Goal: Information Seeking & Learning: Find specific fact

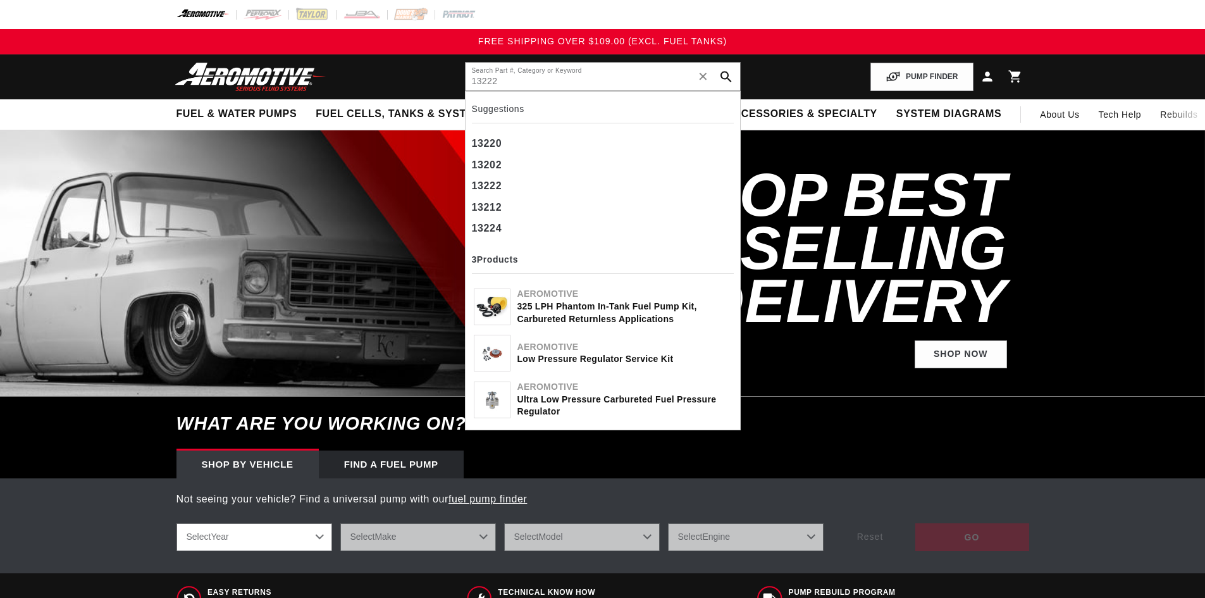
type input "13222"
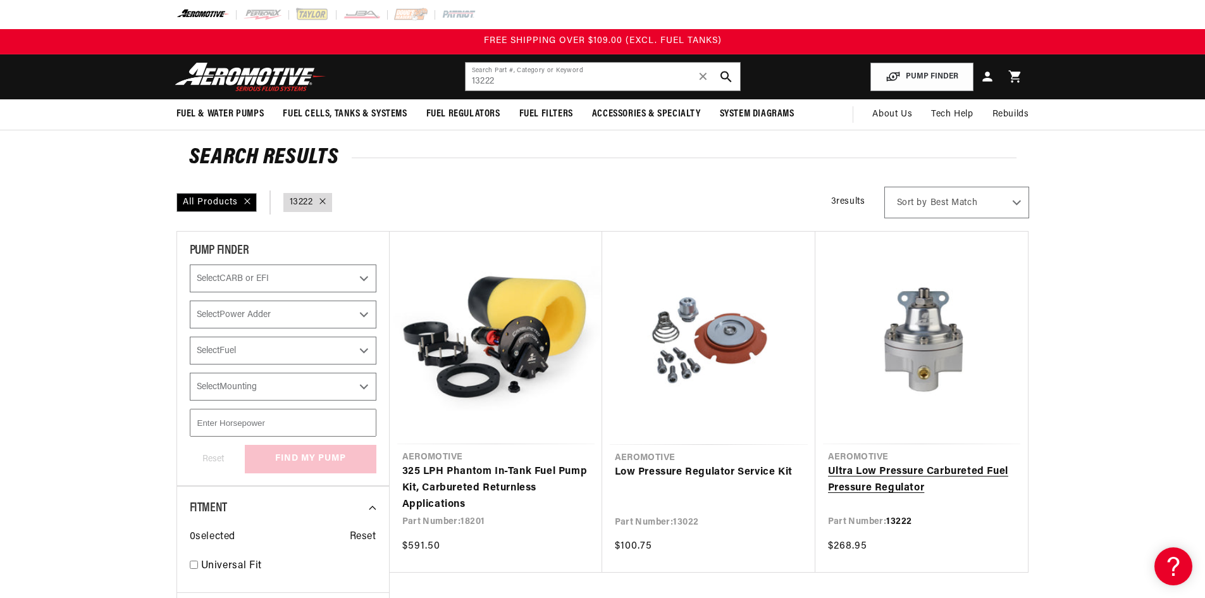
click at [903, 480] on link "Ultra Low Pressure Carbureted Fuel Pressure Regulator" at bounding box center [921, 480] width 187 height 32
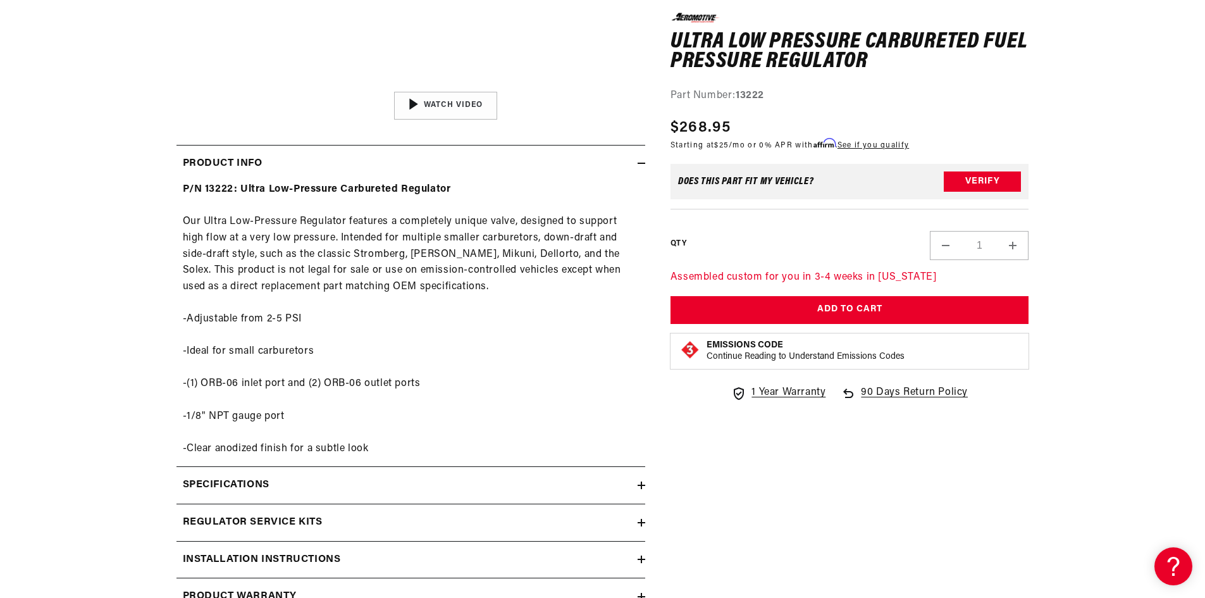
scroll to position [633, 0]
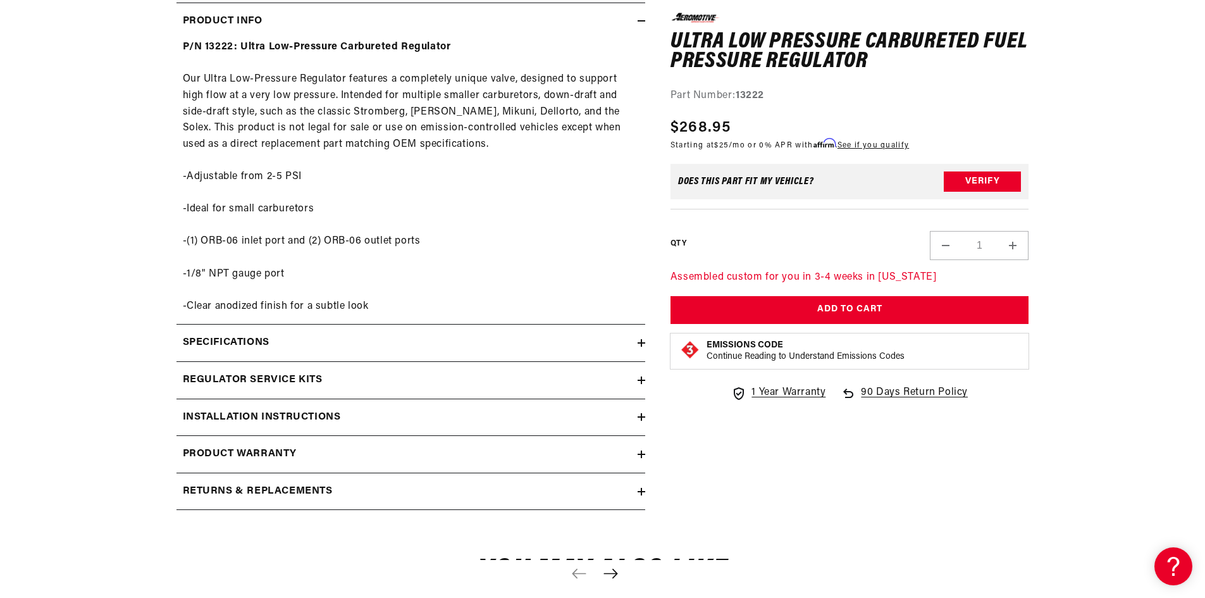
click at [518, 340] on div "Specifications" at bounding box center [406, 343] width 461 height 16
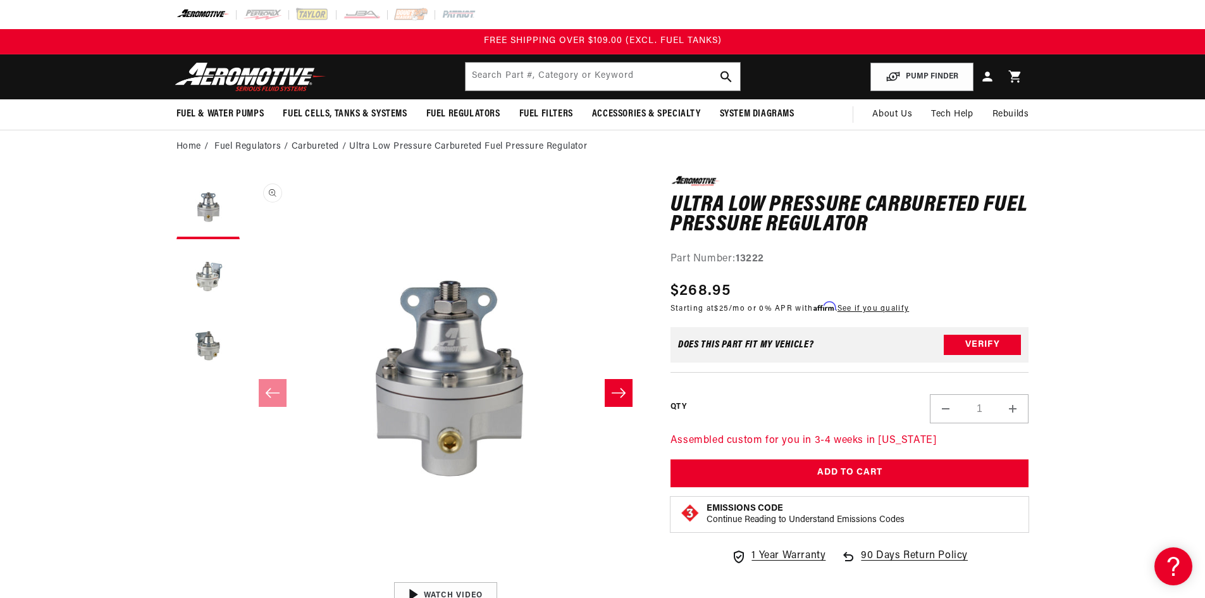
scroll to position [0, 0]
click at [753, 257] on strong "13222" at bounding box center [750, 259] width 28 height 10
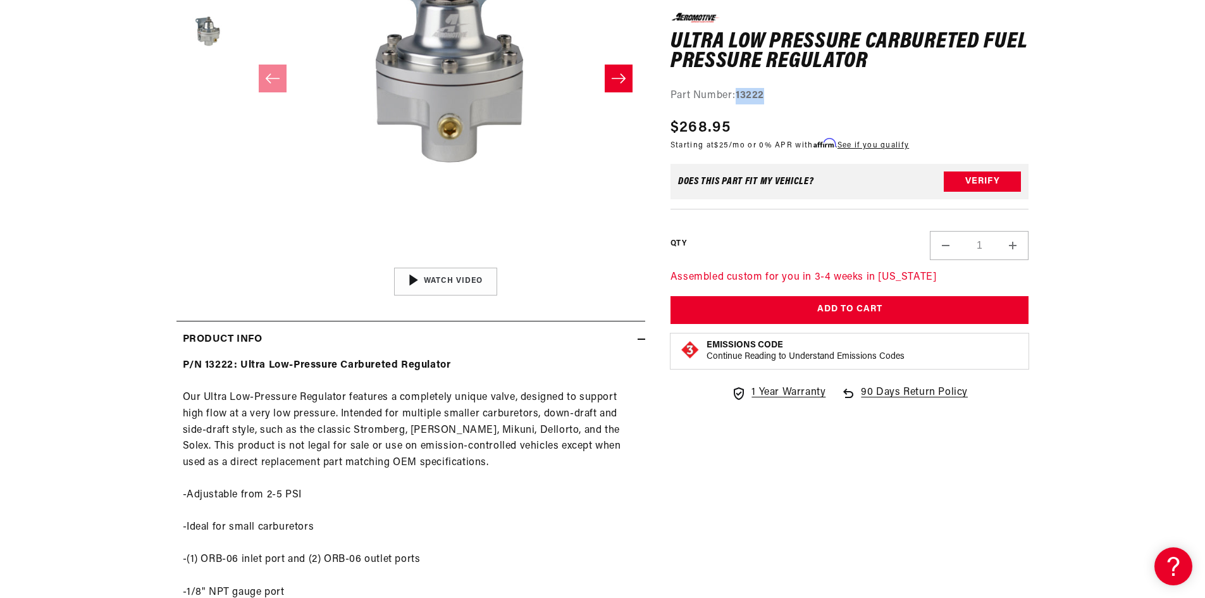
scroll to position [316, 0]
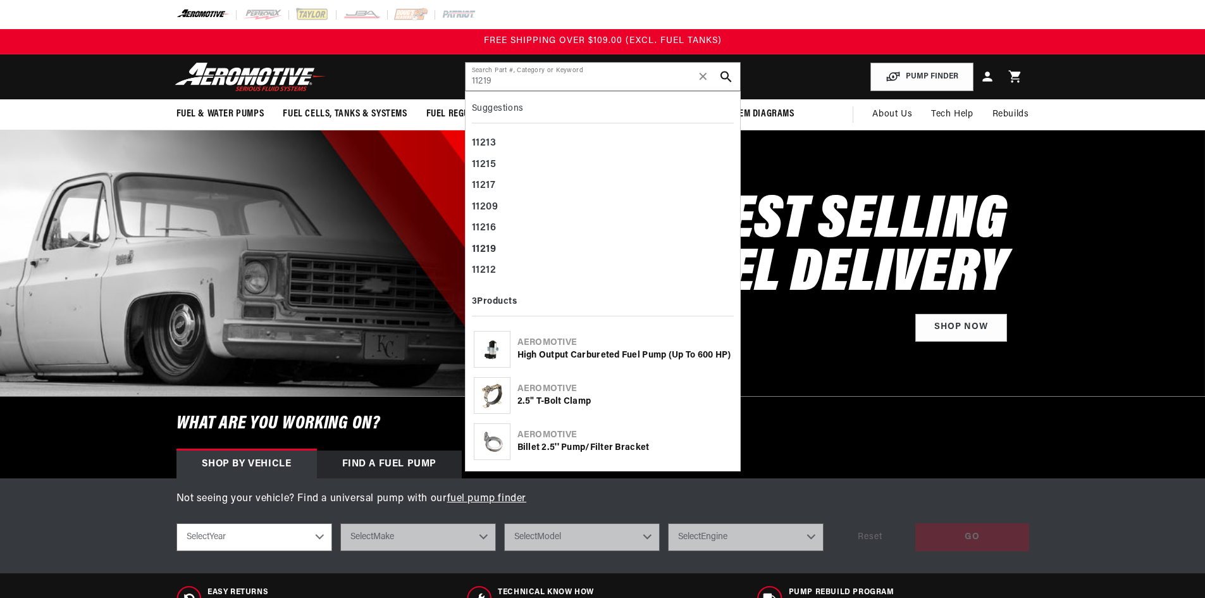
type input "11219"
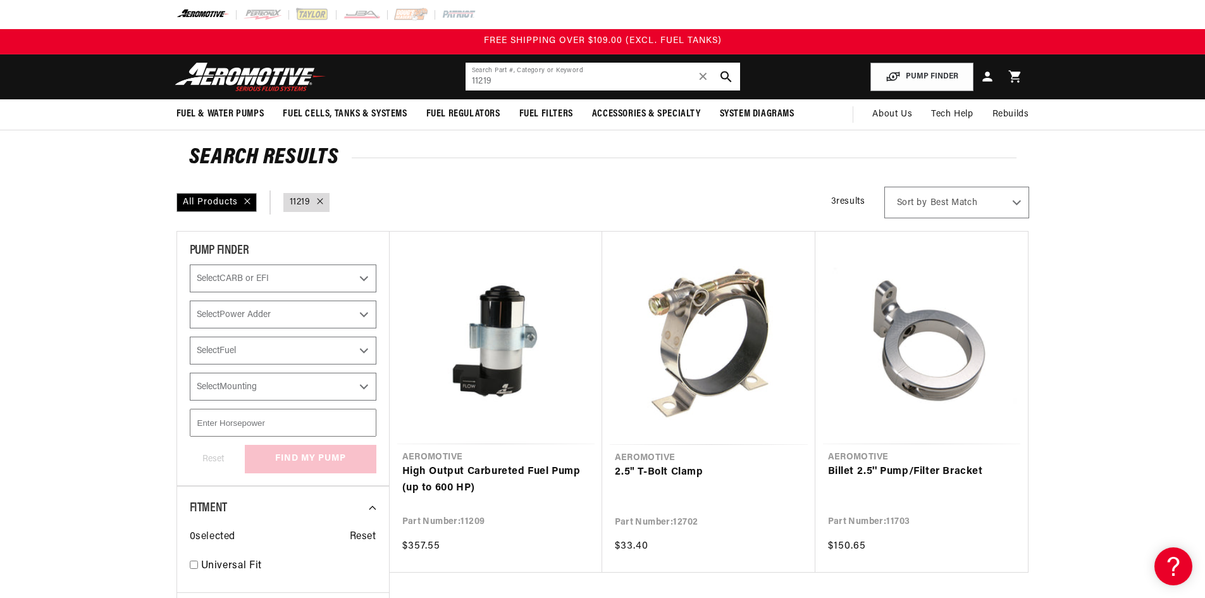
drag, startPoint x: 505, startPoint y: 82, endPoint x: 455, endPoint y: 74, distance: 51.3
click at [455, 74] on header "Fuel & Water Pumps Back In-Tank In-Line Fuel Pumps" at bounding box center [603, 76] width 916 height 45
paste input "481"
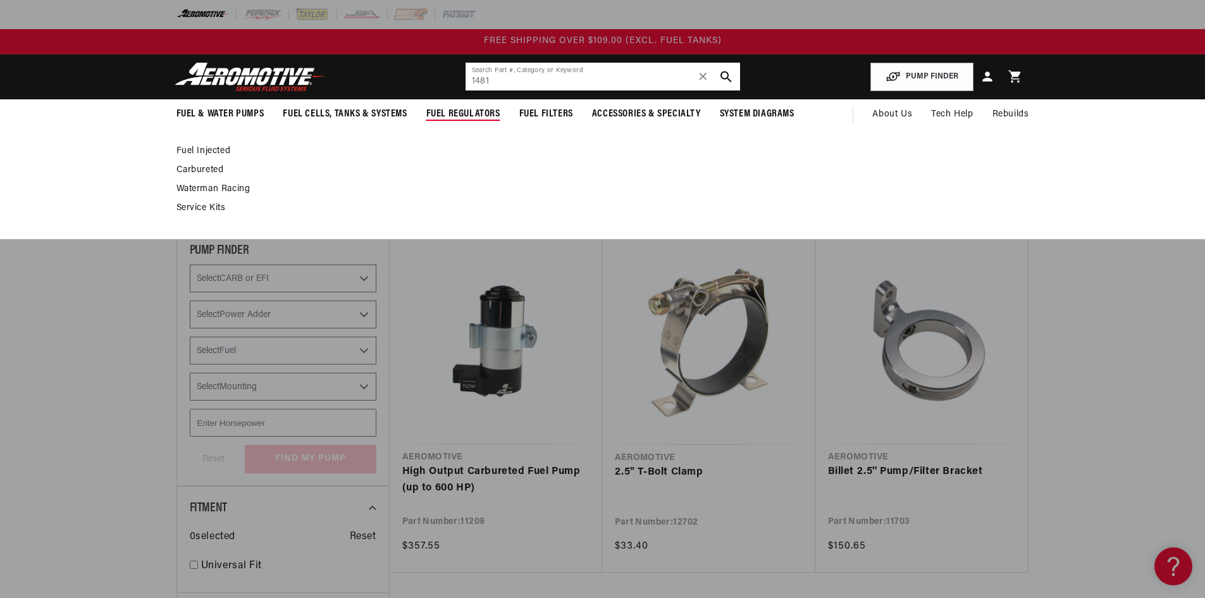
type input "1481"
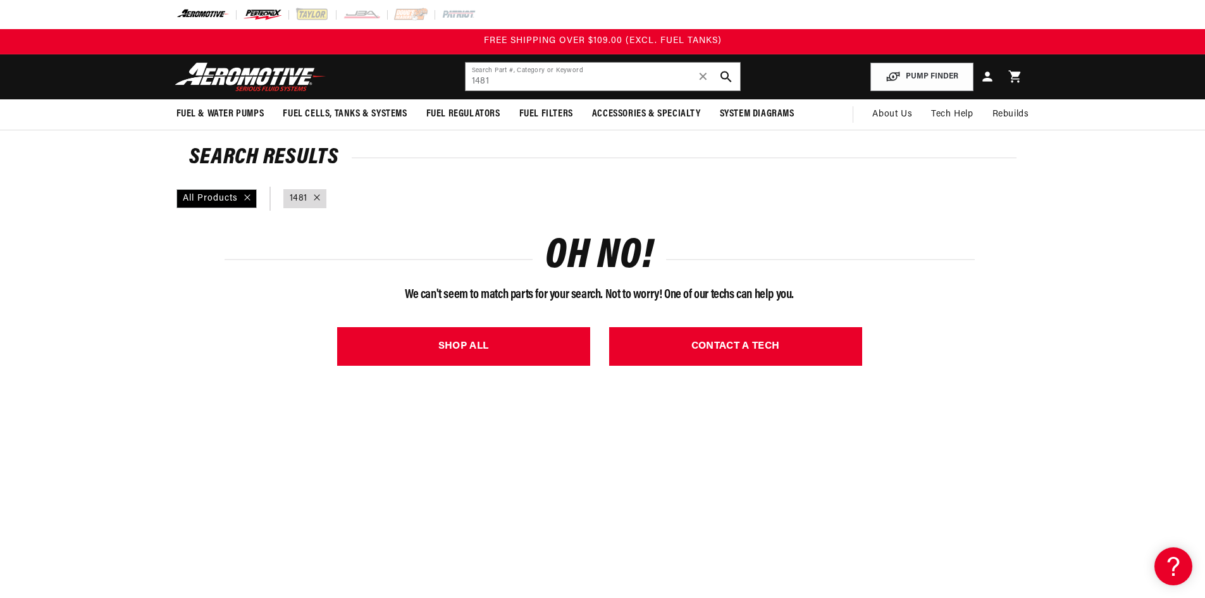
click at [254, 10] on img at bounding box center [262, 15] width 39 height 14
